Goal: Information Seeking & Learning: Learn about a topic

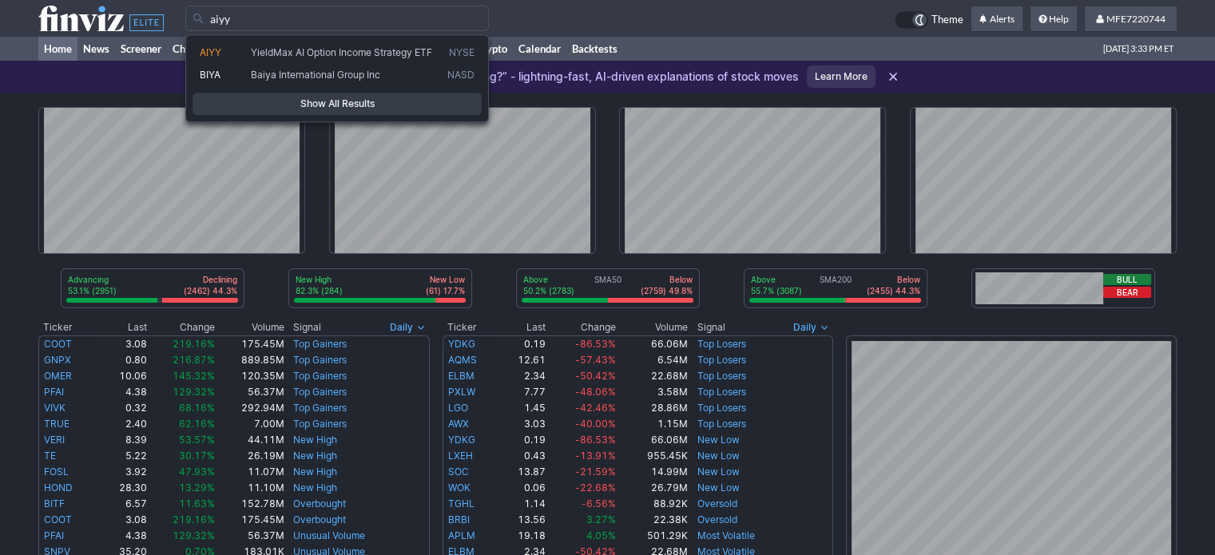
type input "aiyy"
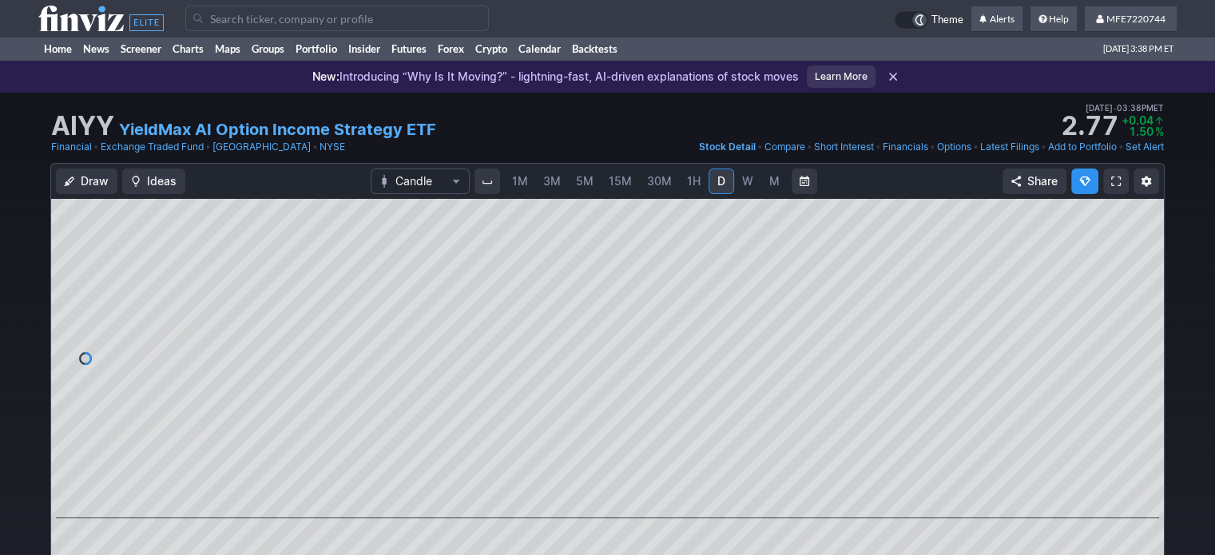
click at [402, 24] on input "Search" at bounding box center [336, 19] width 303 height 26
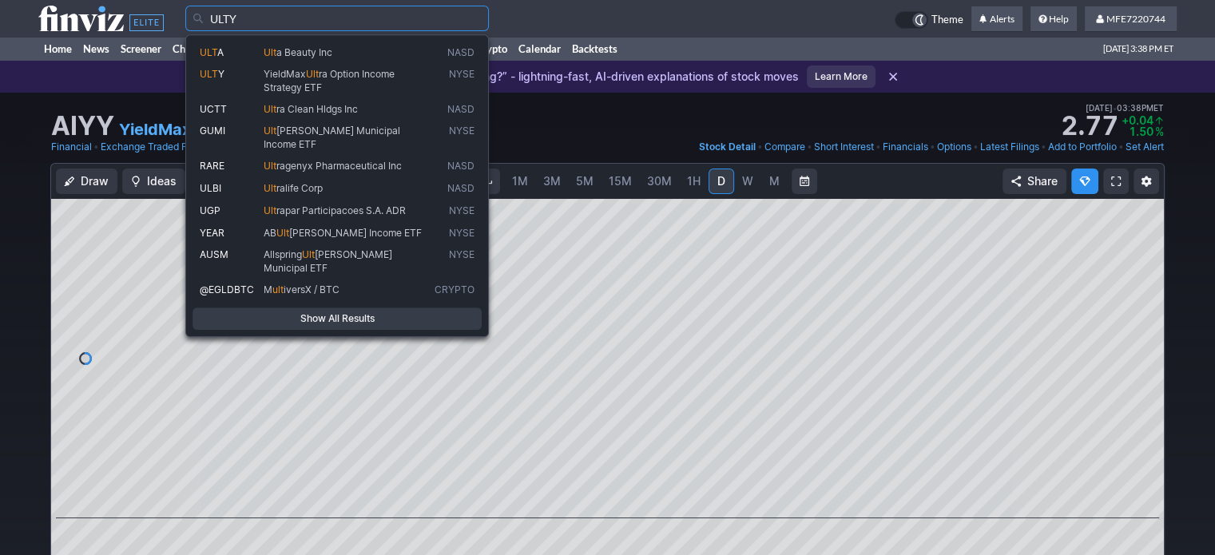
type input "ULTY"
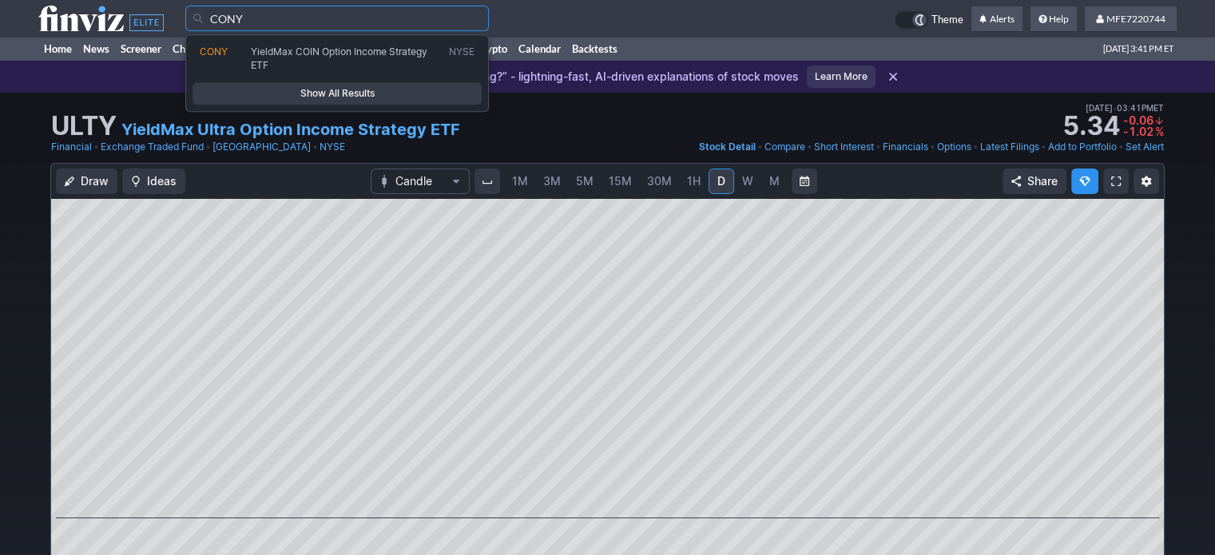
type input "CONY"
